Goal: Task Accomplishment & Management: Manage account settings

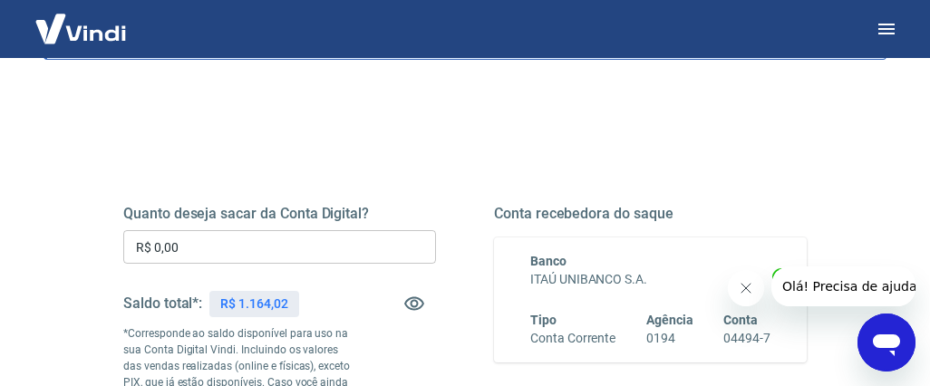
scroll to position [160, 0]
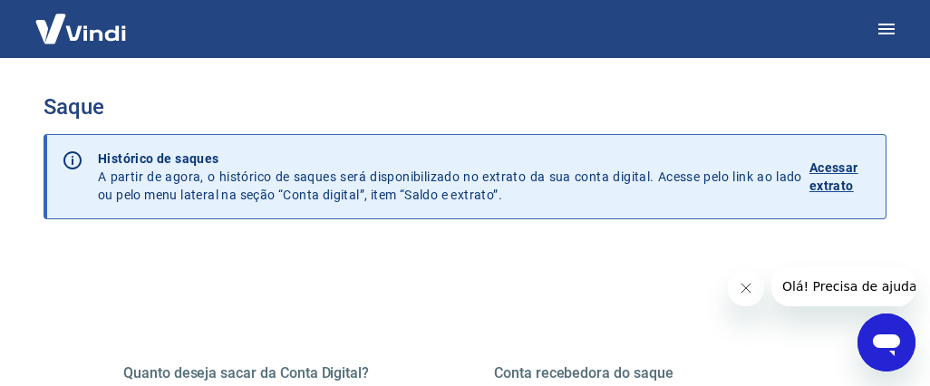
click at [78, 28] on img at bounding box center [81, 28] width 118 height 55
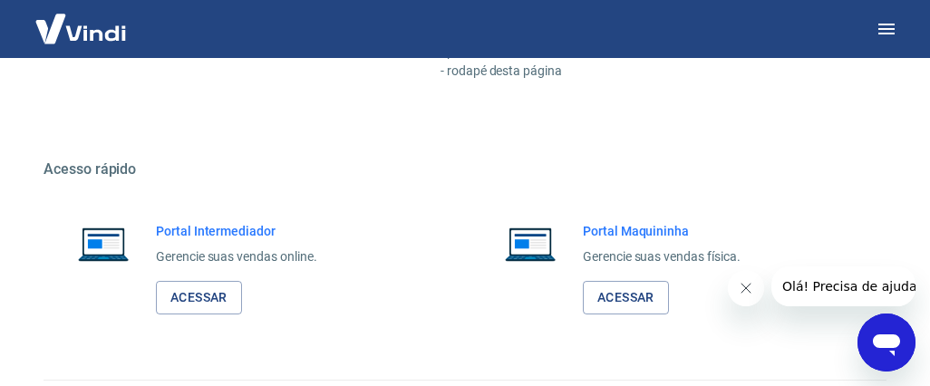
scroll to position [1079, 0]
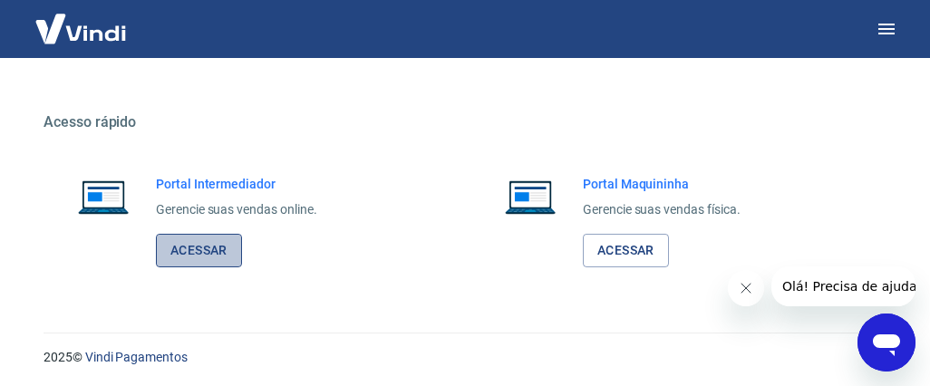
click at [197, 244] on link "Acessar" at bounding box center [199, 251] width 86 height 34
